Goal: Task Accomplishment & Management: Complete application form

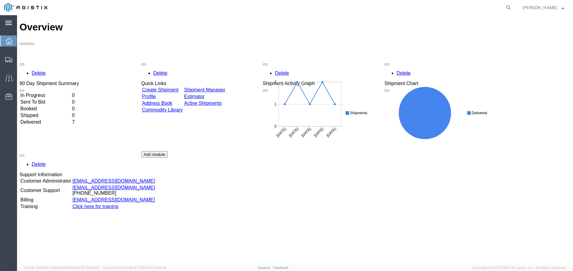
click at [10, 22] on icon at bounding box center [8, 23] width 7 height 5
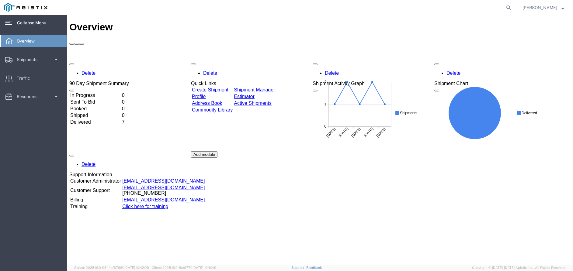
click at [10, 22] on icon at bounding box center [8, 23] width 7 height 5
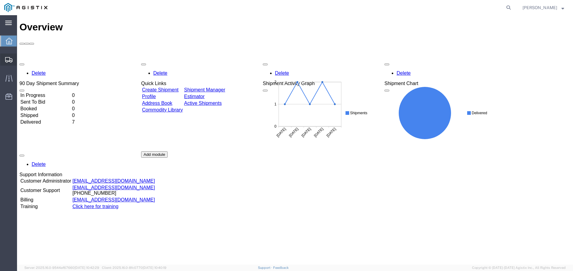
click at [0, 0] on span "Create Shipment" at bounding box center [0, 0] width 0 height 0
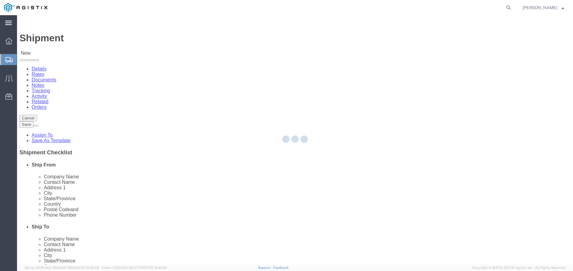
click at [160, 104] on div at bounding box center [295, 140] width 556 height 250
select select
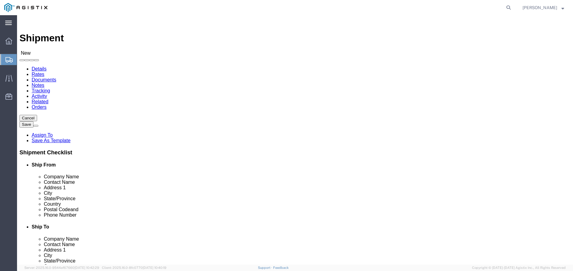
click select "Select One Source Distributors PG&E"
select select "9596"
click select "Select One Source Distributors PG&E"
select select
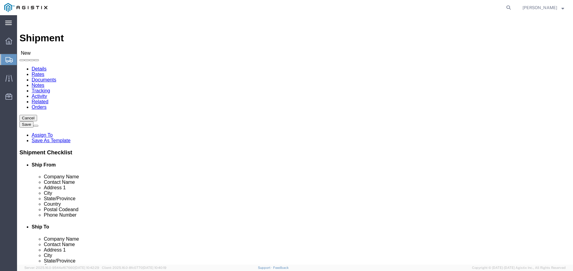
select select "MYPROFILE"
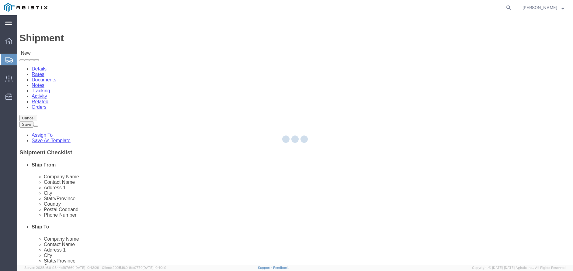
select select "CA"
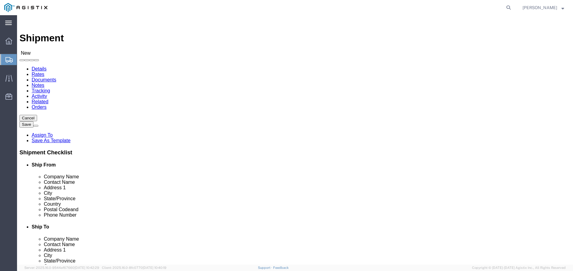
click select "Select All Others [GEOGRAPHIC_DATA] [GEOGRAPHIC_DATA] [GEOGRAPHIC_DATA] [GEOGRA…"
select select "19745"
click select "Select All Others [GEOGRAPHIC_DATA] [GEOGRAPHIC_DATA] [GEOGRAPHIC_DATA] [GEOGRA…"
select select "19745"
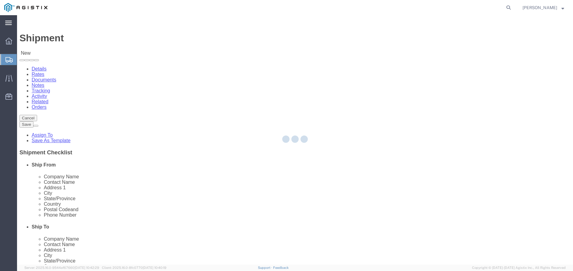
select select "CA"
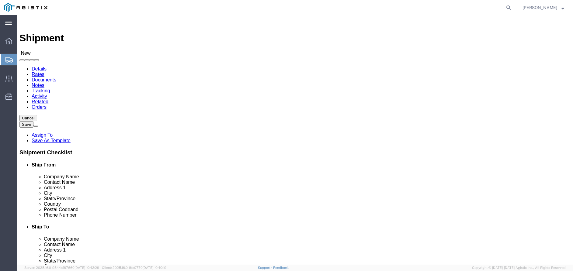
click input "text"
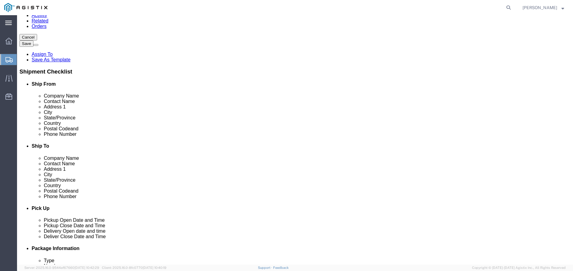
scroll to position [91, 0]
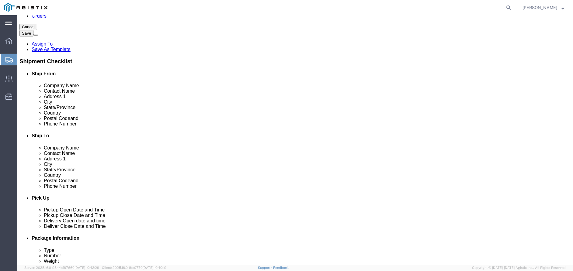
type input "[PERSON_NAME]"
click input "text"
paste input "[PHONE_NUMBER]"
type input "[PHONE_NUMBER]"
click input "text"
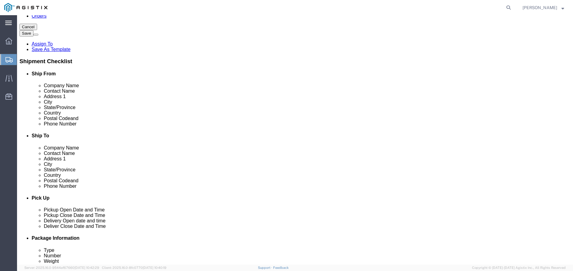
type input "s"
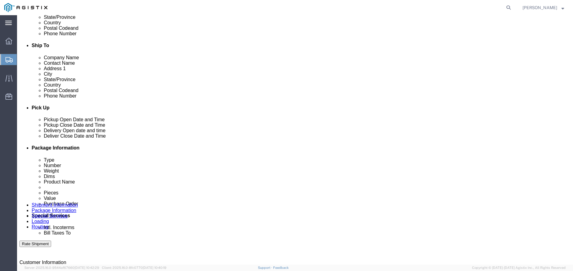
scroll to position [183, 0]
type input "[PERSON_NAME][EMAIL_ADDRESS][PERSON_NAME][DOMAIN_NAME]"
click li "One Source Distributors [STREET_ADDRESS] Pickup Delivery Edit Move to top Move …"
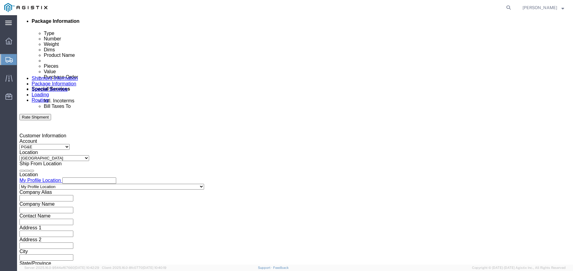
scroll to position [365, 0]
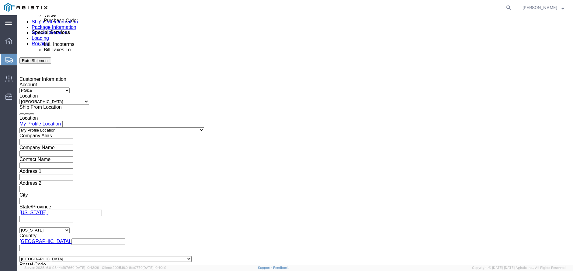
click div "[DATE] 10:00 AM"
type input "6:00 PM"
click button "Apply"
click div
click input "7:00 PM"
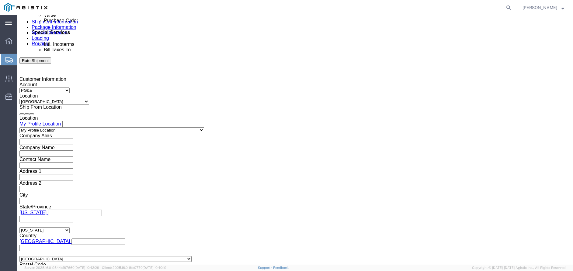
type input "8:00 AM"
click button "Apply"
click div
type input "2:00 PM"
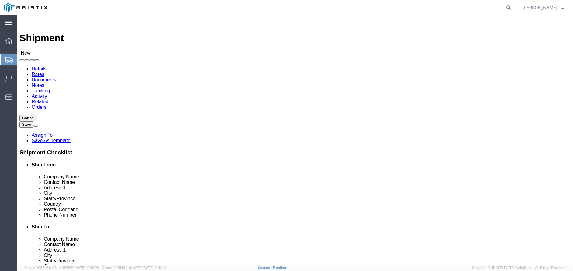
click select "Select One Source Distributors PG&E"
select select "9596"
click select "Select One Source Distributors PG&E"
select select
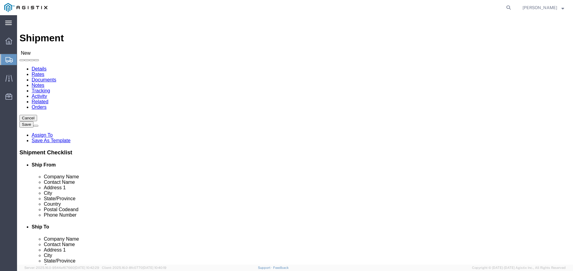
select select "MYPROFILE"
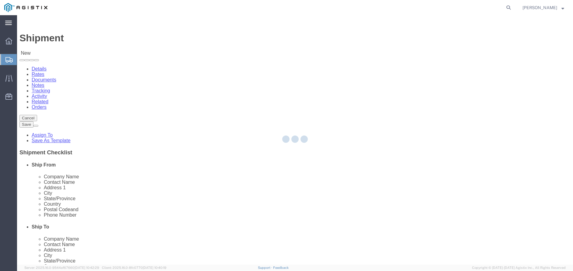
select select "CA"
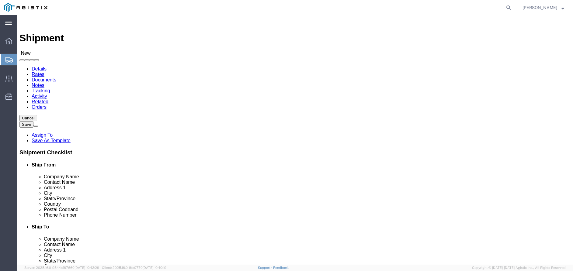
click select "Select All Others [GEOGRAPHIC_DATA] [GEOGRAPHIC_DATA] [GEOGRAPHIC_DATA] [GEOGRA…"
select select "19745"
click select "Select All Others [GEOGRAPHIC_DATA] [GEOGRAPHIC_DATA] [GEOGRAPHIC_DATA] [GEOGRA…"
select select "19745"
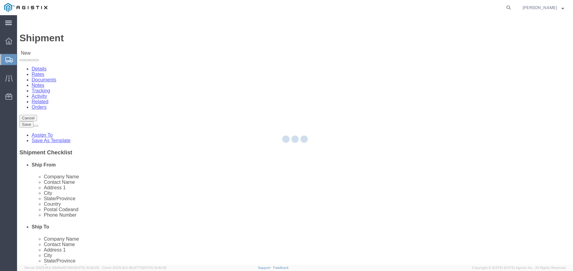
select select "CA"
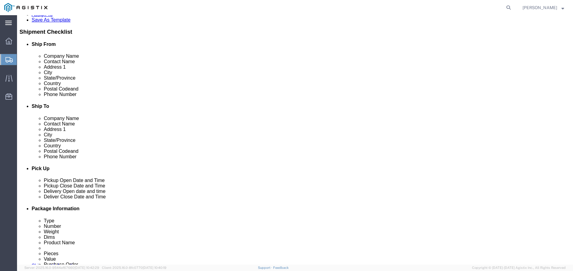
scroll to position [122, 0]
paste input "[PHONE_NUMBER]"
type input "[PHONE_NUMBER]"
click input "text"
type input "[PERSON_NAME][EMAIL_ADDRESS][PERSON_NAME][DOMAIN_NAME]"
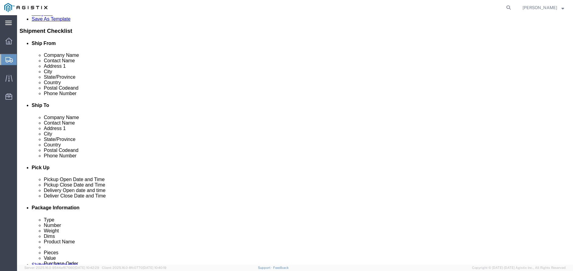
click div
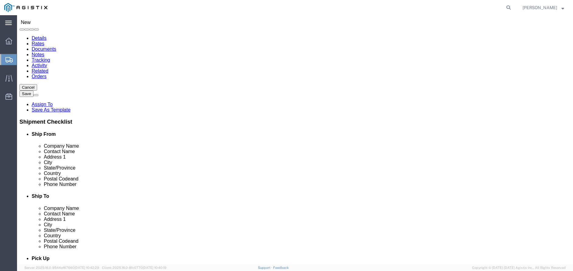
scroll to position [30, 0]
click div "Location [GEOGRAPHIC_DATA] [GEOGRAPHIC_DATA] My Profile Location (OBSOLETE) [GE…"
click input "text"
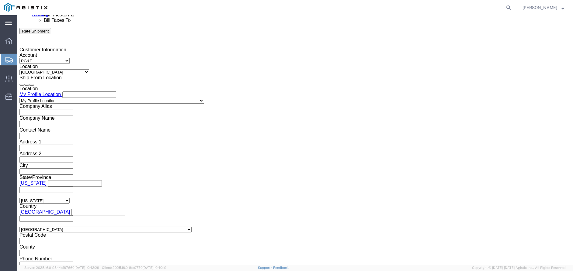
scroll to position [396, 0]
type input "[PERSON_NAME]"
click div "[DATE] 10:00 AM"
type input "6:00 PM"
click button "Apply"
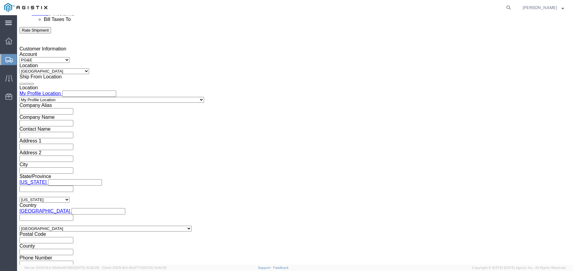
click div
click input "7:00 PM"
type input "8:00 AM"
click button "Apply"
click div
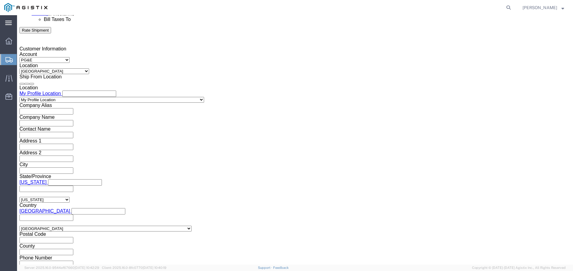
type input "2:00 PM"
click button "Apply"
